Goal: Information Seeking & Learning: Find contact information

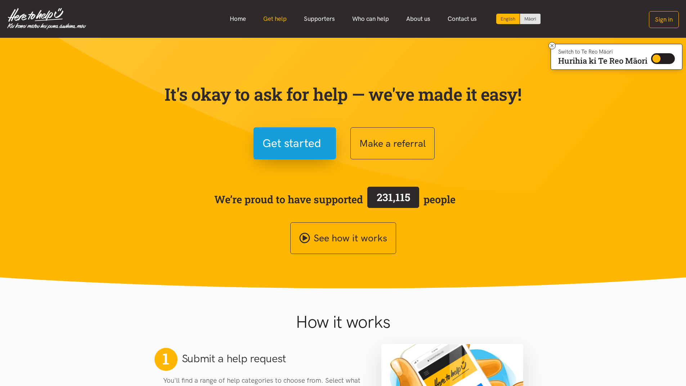
click at [279, 15] on link "Get help" at bounding box center [275, 18] width 41 height 15
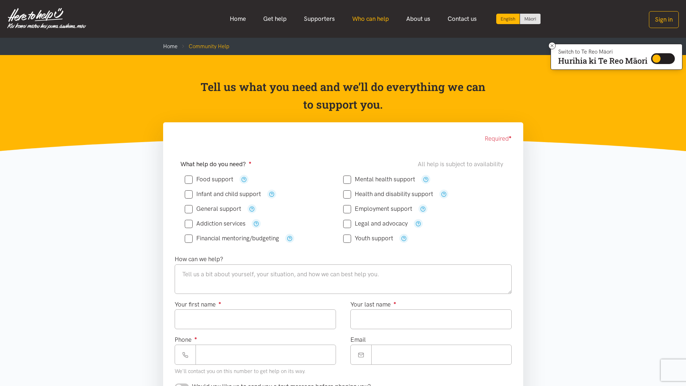
click at [375, 17] on link "Who can help" at bounding box center [370, 18] width 54 height 15
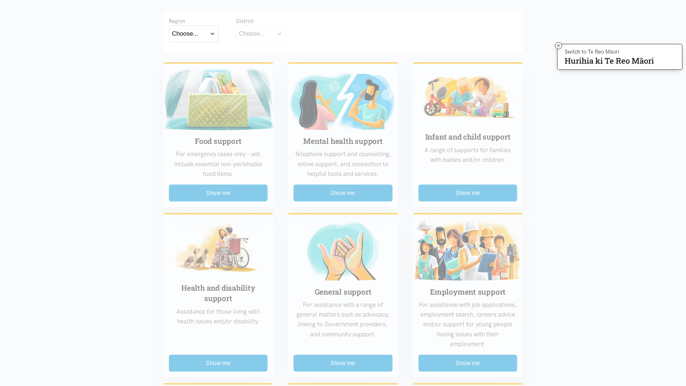
scroll to position [144, 0]
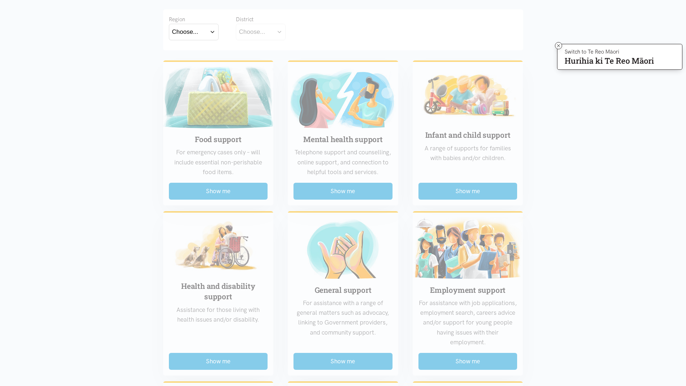
click at [210, 31] on button "Choose..." at bounding box center [194, 32] width 50 height 16
click at [184, 63] on label "Waikato" at bounding box center [193, 63] width 43 height 9
click at [0, 0] on input "Waikato" at bounding box center [0, 0] width 0 height 0
click at [300, 30] on button "Choose..." at bounding box center [272, 32] width 72 height 16
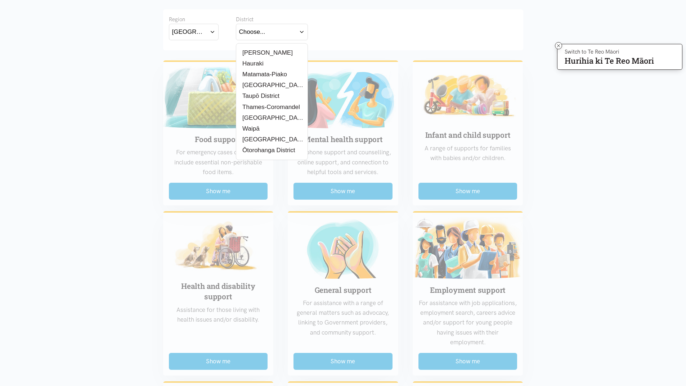
click at [256, 50] on label "[PERSON_NAME]" at bounding box center [266, 52] width 54 height 9
click at [0, 0] on input "[PERSON_NAME]" at bounding box center [0, 0] width 0 height 0
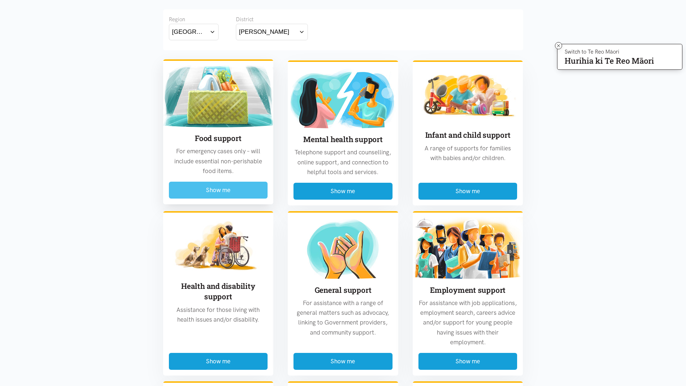
click at [219, 186] on button "Show me" at bounding box center [218, 190] width 99 height 17
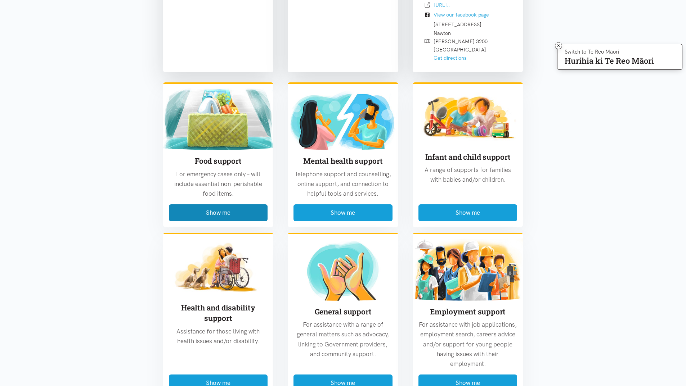
scroll to position [860, 0]
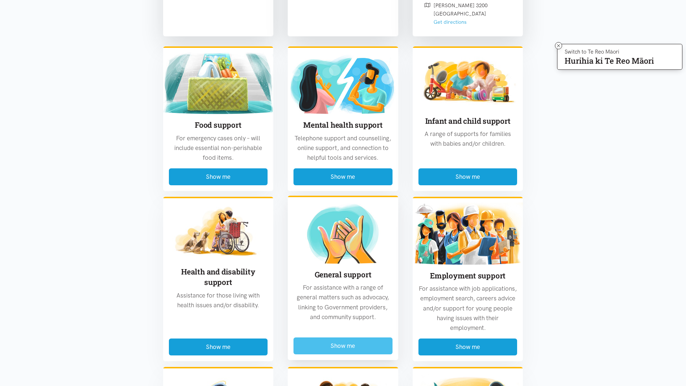
click at [342, 338] on button "Show me" at bounding box center [342, 346] width 99 height 17
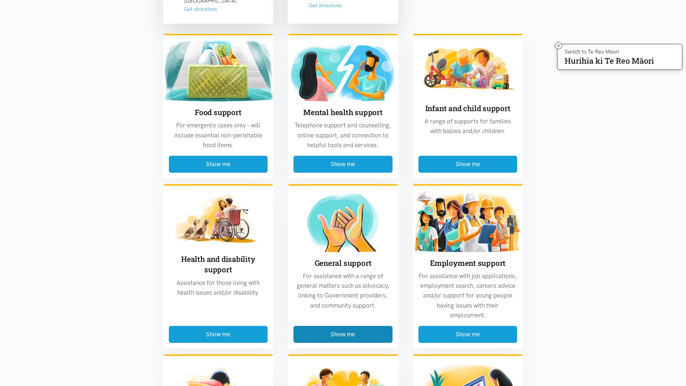
scroll to position [1976, 0]
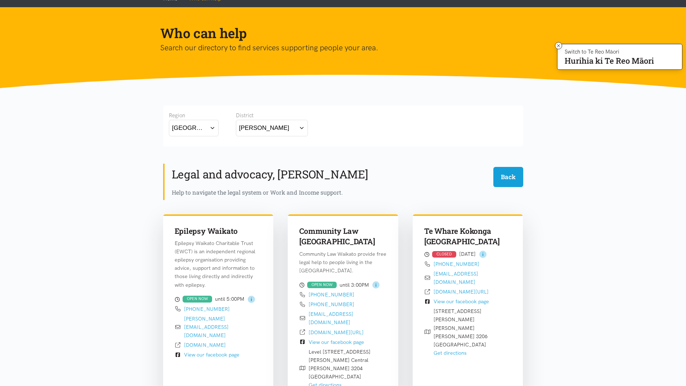
scroll to position [32, 0]
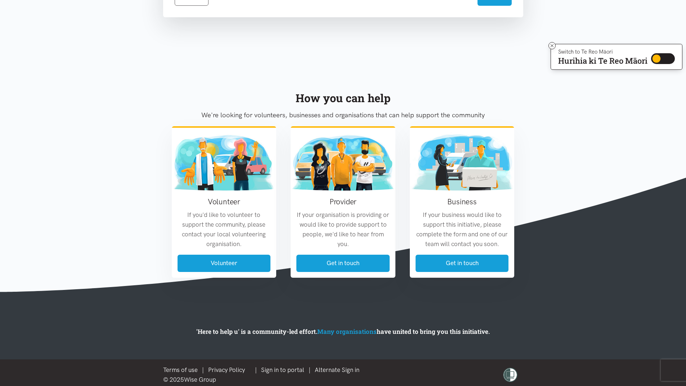
scroll to position [504, 0]
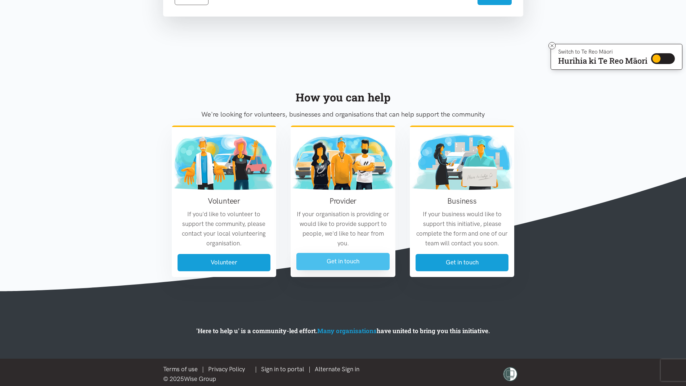
click at [347, 259] on link "Get in touch" at bounding box center [342, 261] width 93 height 17
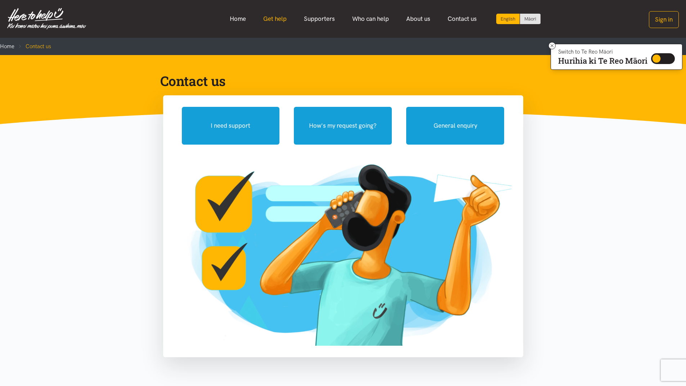
click at [272, 17] on link "Get help" at bounding box center [275, 18] width 41 height 15
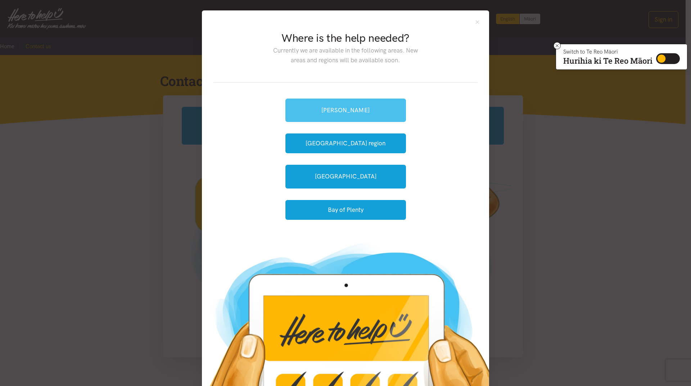
click at [341, 103] on link "[PERSON_NAME]" at bounding box center [345, 110] width 121 height 23
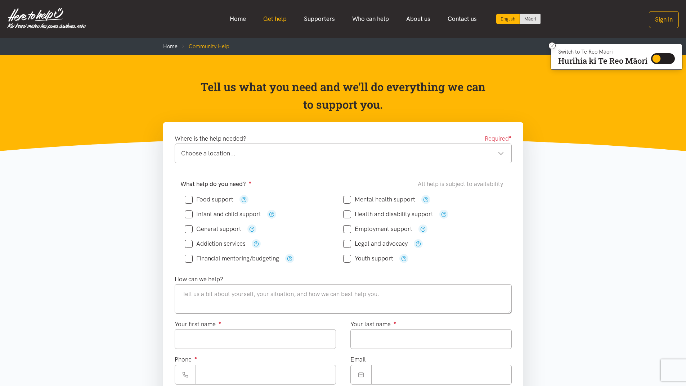
click at [271, 18] on link "Get help" at bounding box center [275, 18] width 41 height 15
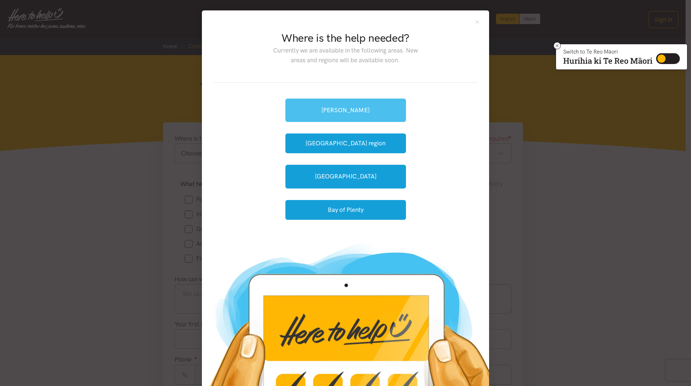
click at [348, 104] on link "[PERSON_NAME]" at bounding box center [345, 110] width 121 height 23
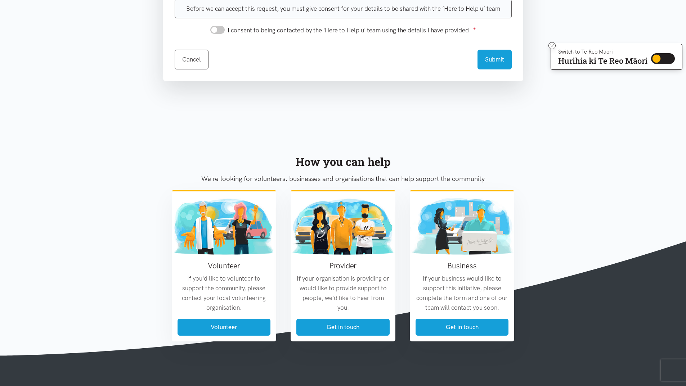
scroll to position [527, 0]
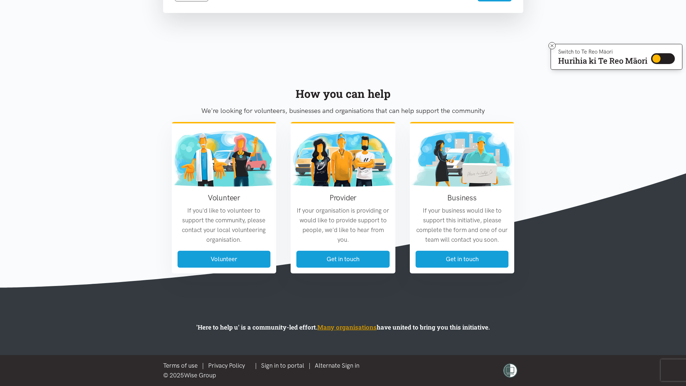
click at [350, 326] on link "Many organisations" at bounding box center [346, 327] width 59 height 8
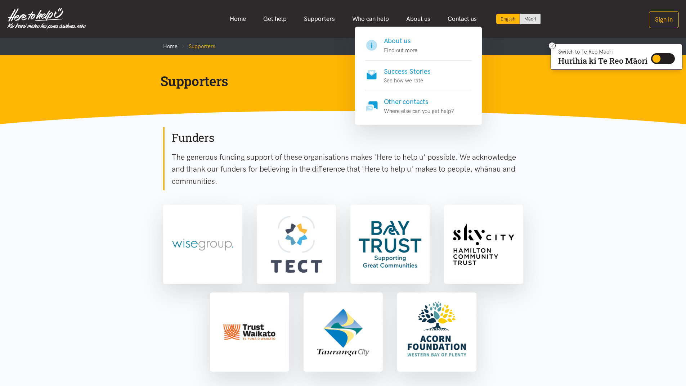
click at [402, 41] on h4 "About us" at bounding box center [400, 41] width 33 height 10
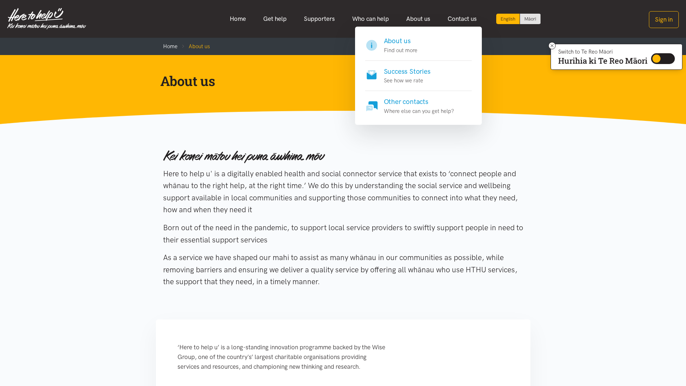
click at [394, 100] on h4 "Other contacts" at bounding box center [419, 102] width 70 height 10
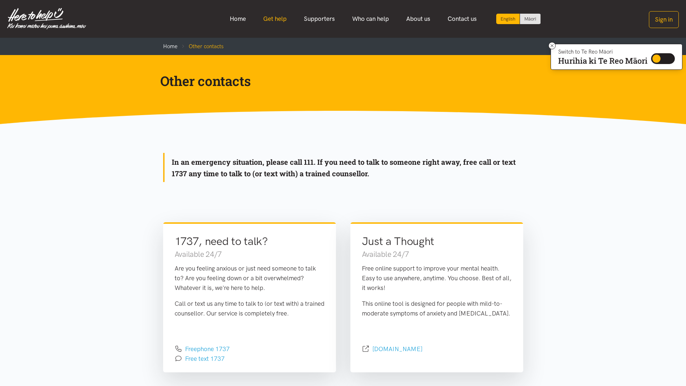
click at [272, 16] on link "Get help" at bounding box center [275, 18] width 41 height 15
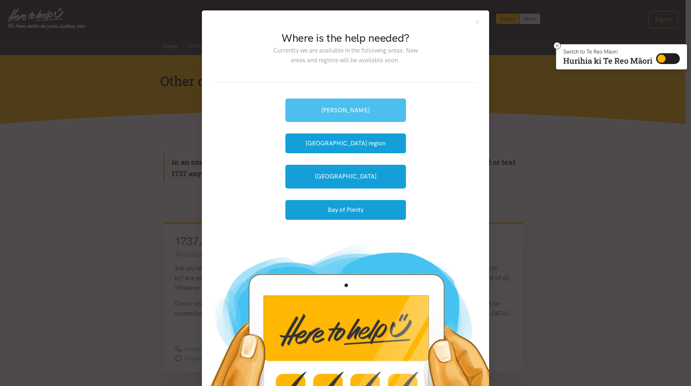
click at [340, 105] on link "[PERSON_NAME]" at bounding box center [345, 110] width 121 height 23
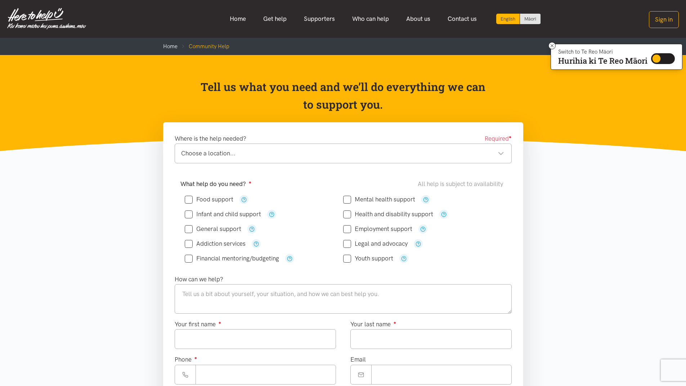
click at [170, 41] on ol "Home Community Help" at bounding box center [343, 46] width 360 height 17
click at [170, 44] on link "Home" at bounding box center [170, 46] width 14 height 6
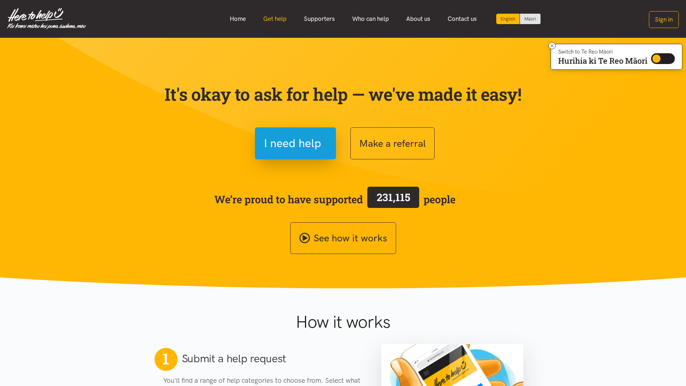
click at [273, 17] on link "Get help" at bounding box center [275, 18] width 41 height 15
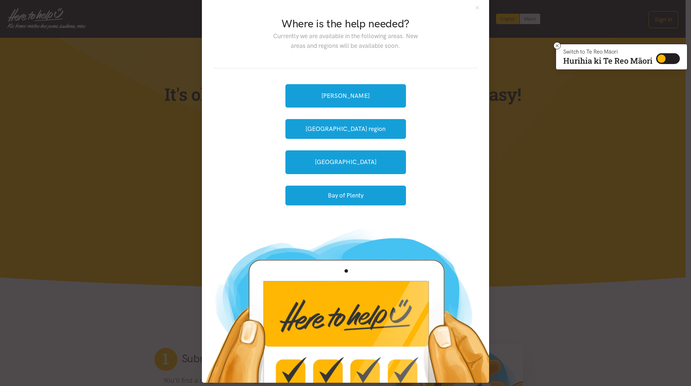
scroll to position [22, 0]
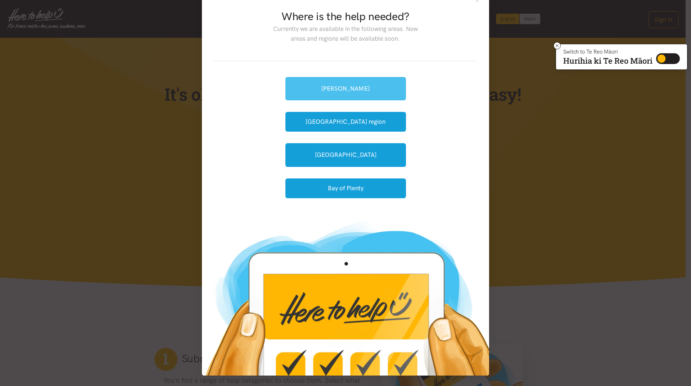
click at [339, 85] on link "[PERSON_NAME]" at bounding box center [345, 88] width 121 height 23
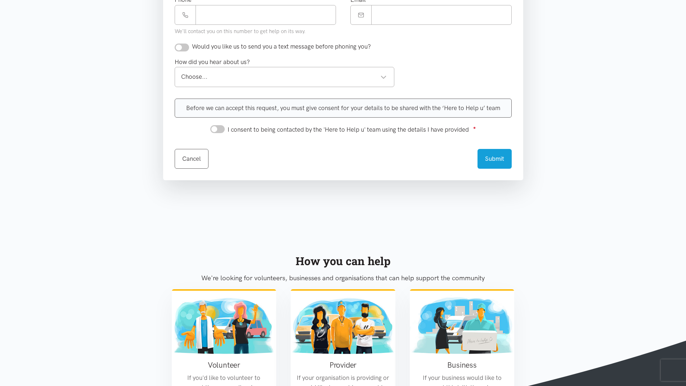
scroll to position [527, 0]
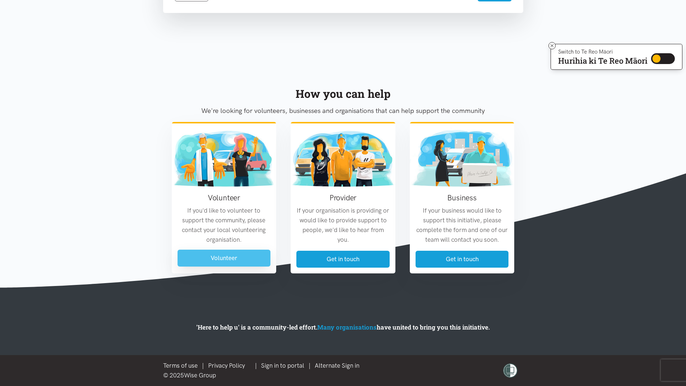
click at [230, 258] on link "Volunteer" at bounding box center [223, 258] width 93 height 17
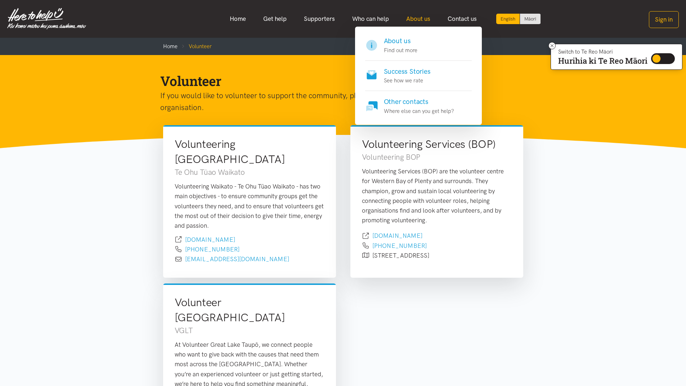
click at [415, 15] on link "About us" at bounding box center [417, 18] width 41 height 15
click at [420, 14] on link "About us" at bounding box center [417, 18] width 41 height 15
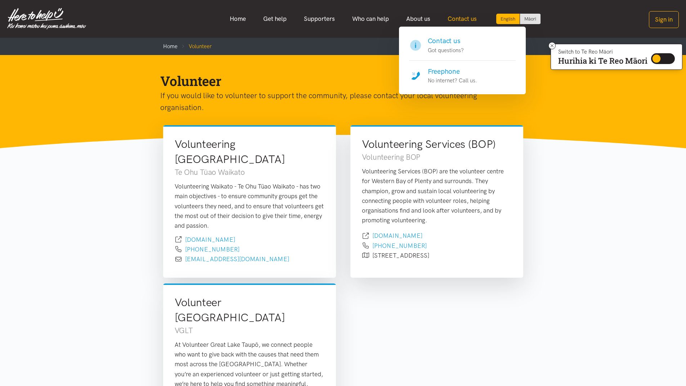
click at [464, 16] on link "Contact us" at bounding box center [462, 18] width 46 height 15
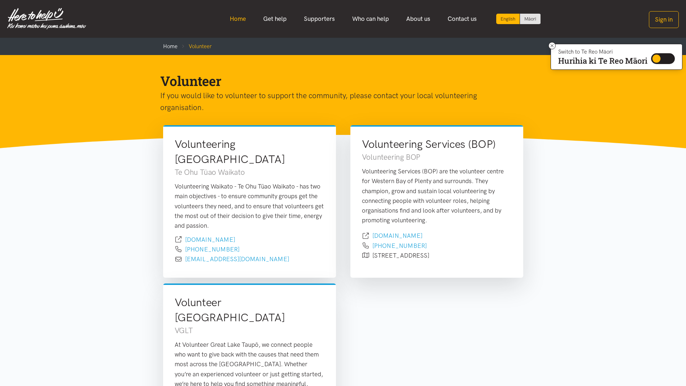
click at [235, 13] on link "Home" at bounding box center [237, 18] width 33 height 15
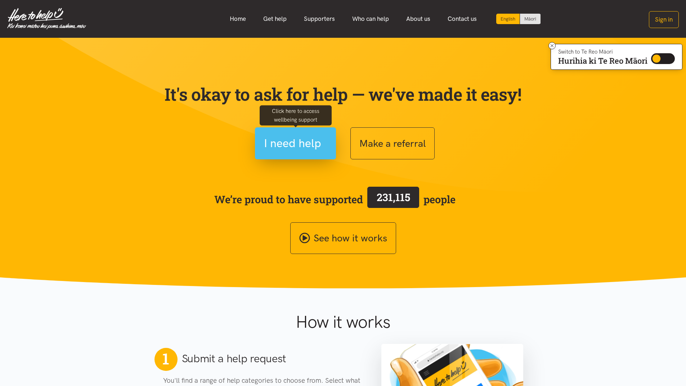
click at [291, 136] on span "I need help" at bounding box center [292, 143] width 57 height 18
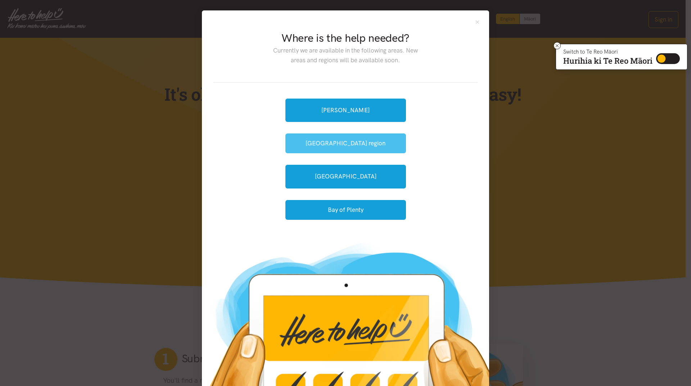
click at [347, 137] on button "[GEOGRAPHIC_DATA] region" at bounding box center [345, 144] width 121 height 20
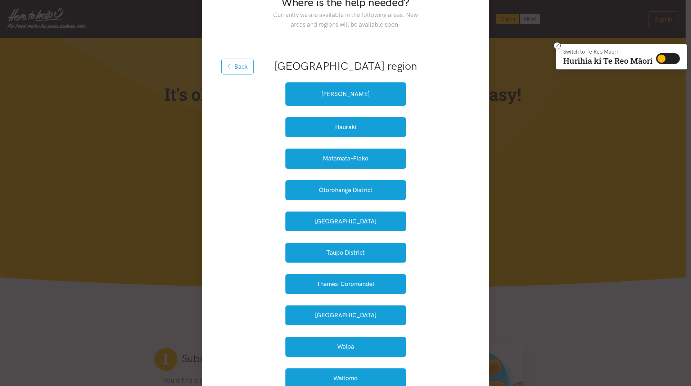
scroll to position [36, 0]
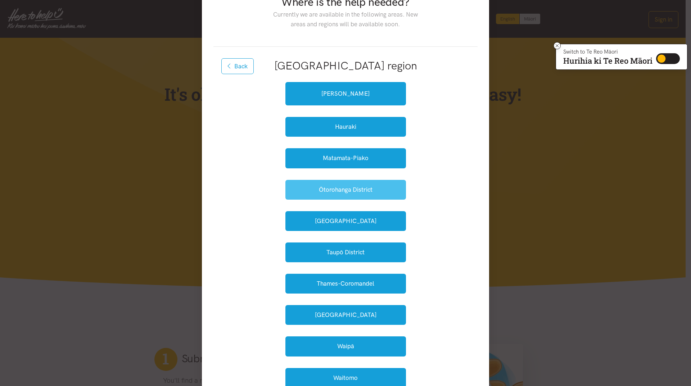
click at [336, 185] on button "Ōtorohanga District" at bounding box center [345, 190] width 121 height 20
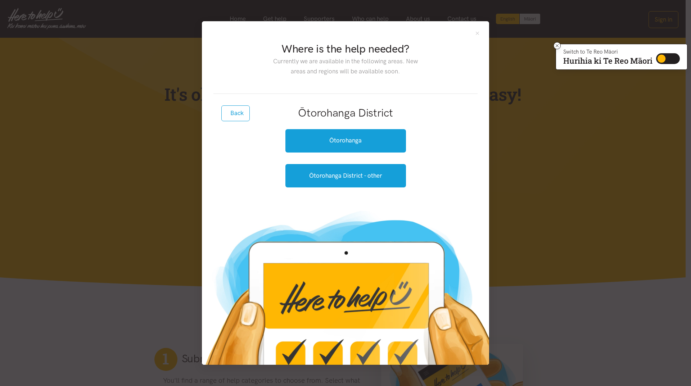
scroll to position [0, 0]
click at [356, 135] on link "Ōtorohanga" at bounding box center [345, 140] width 121 height 23
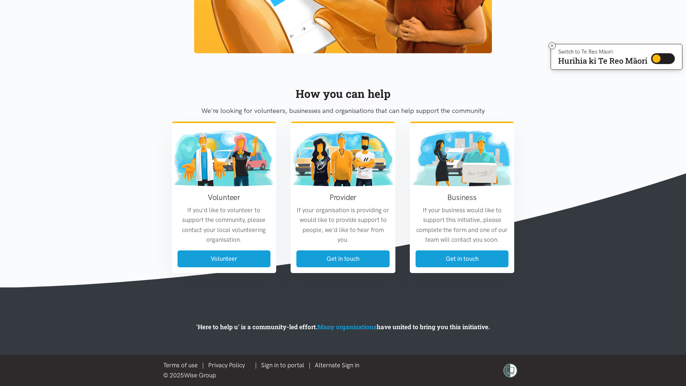
scroll to position [700, 0]
